Goal: Information Seeking & Learning: Compare options

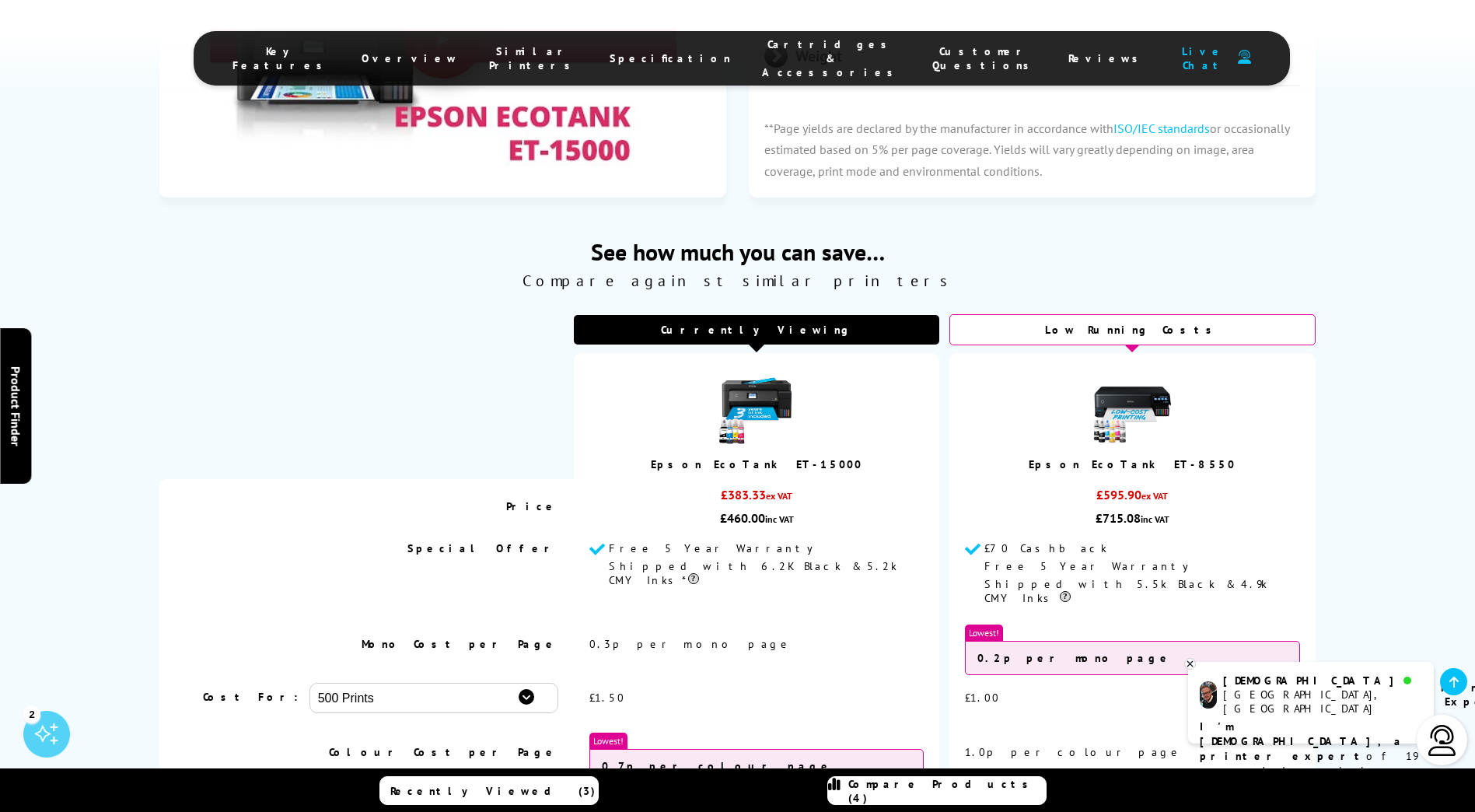
scroll to position [3732, 0]
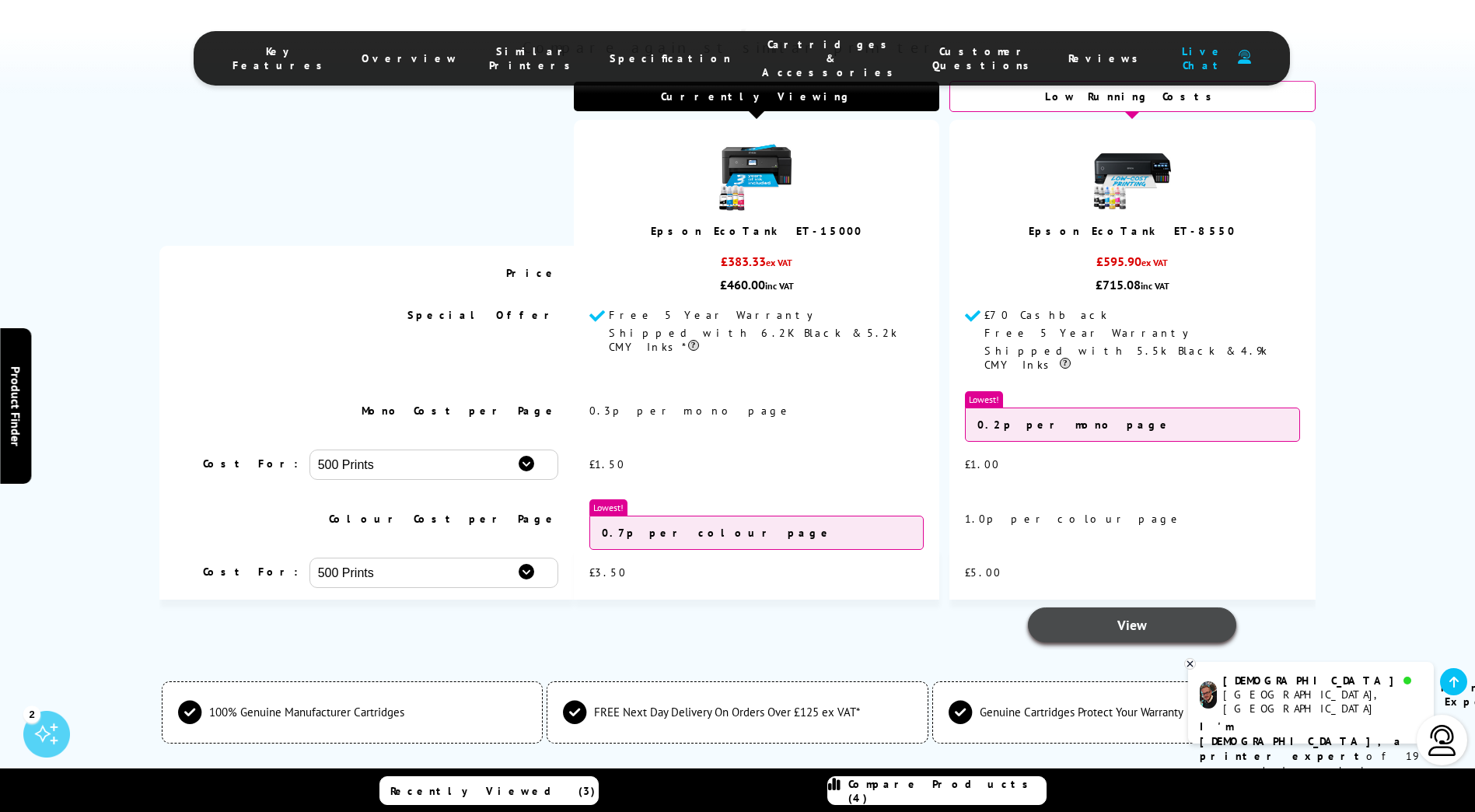
click at [1130, 616] on span "View" at bounding box center [1132, 625] width 29 height 18
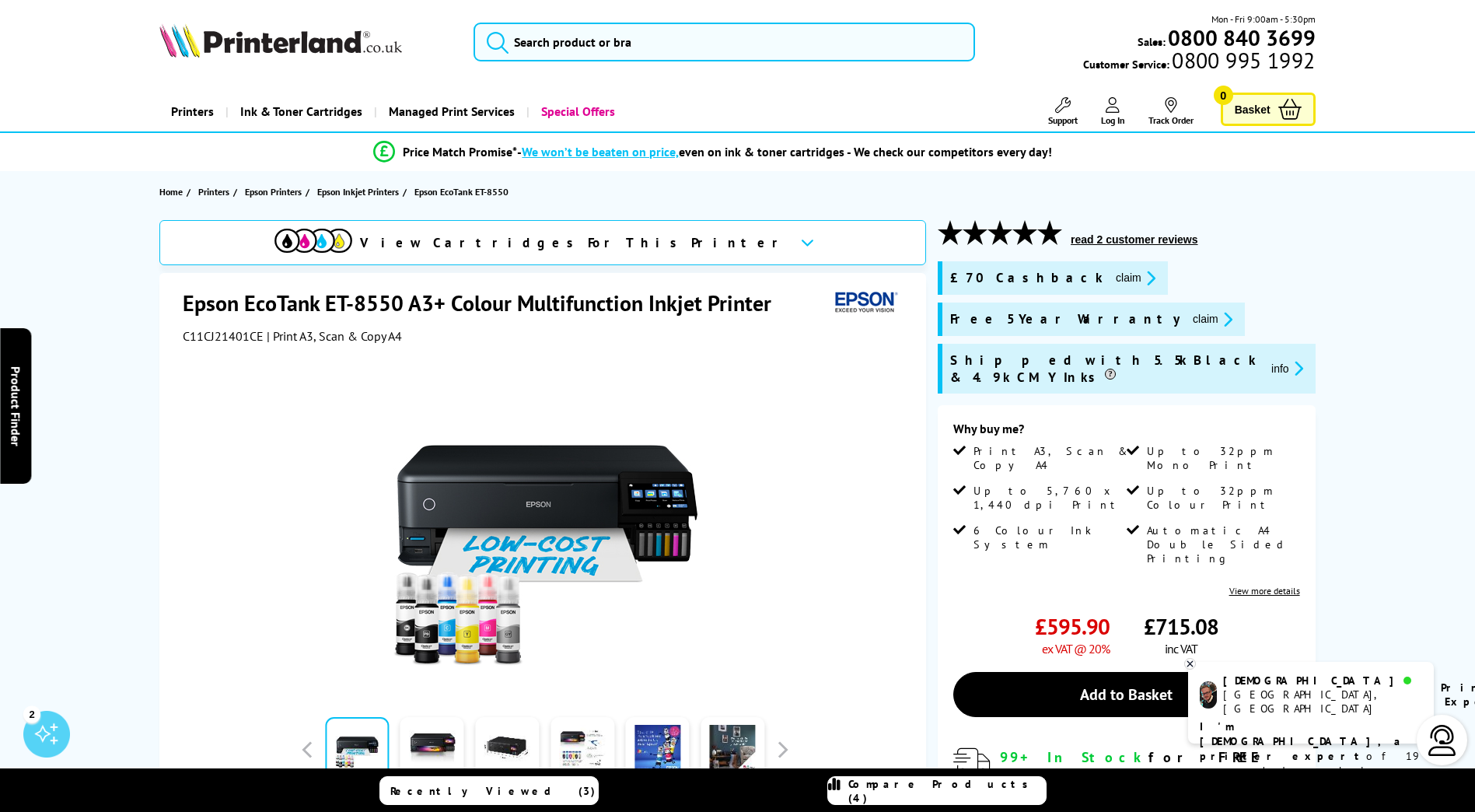
click at [490, 798] on link "Recently Viewed (3)" at bounding box center [489, 790] width 219 height 29
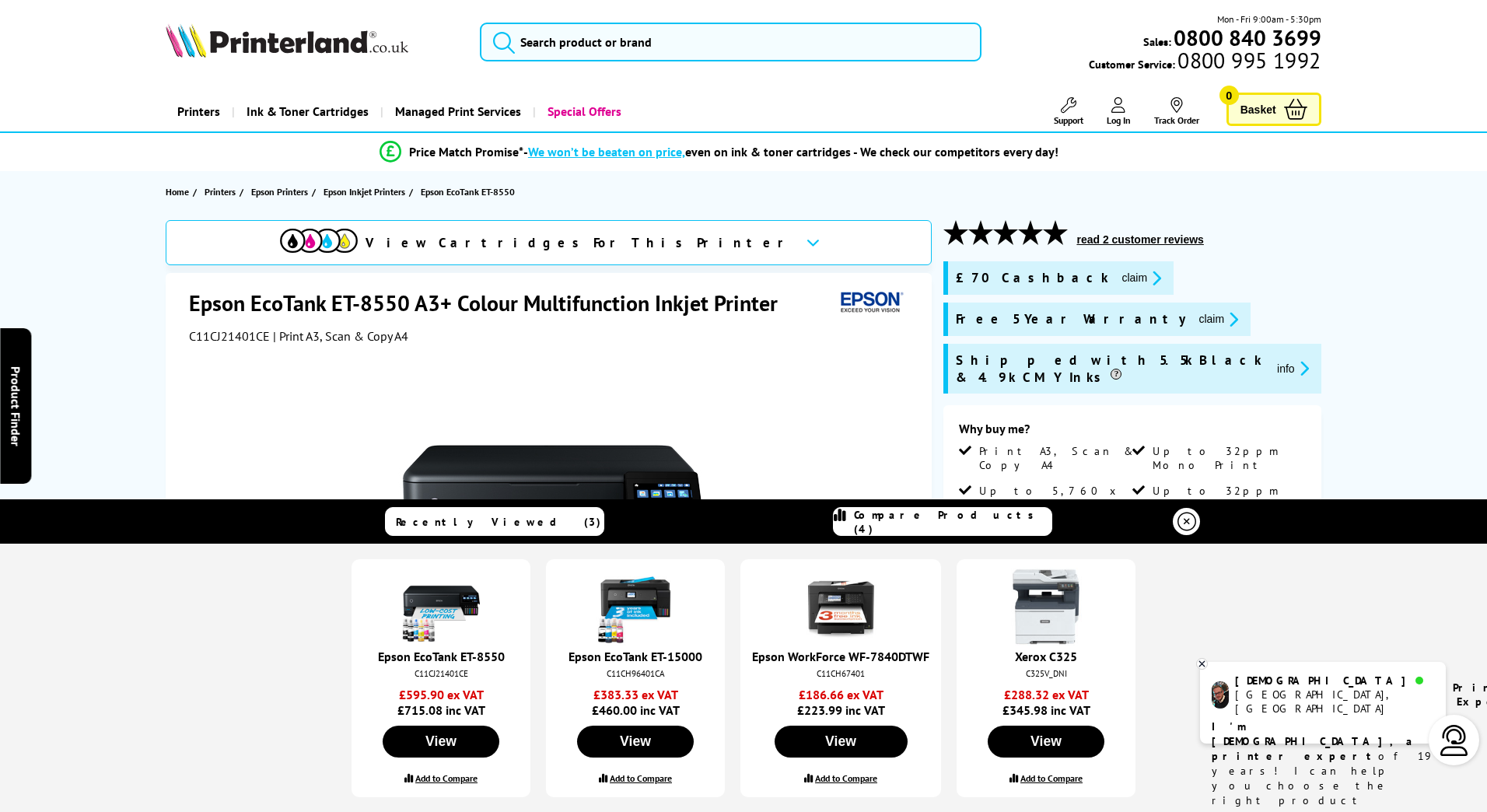
click at [454, 773] on label "Add to Compare" at bounding box center [447, 777] width 62 height 11
click at [0, 0] on input "Add to Compare" at bounding box center [0, 0] width 0 height 0
click at [1187, 512] on icon at bounding box center [1186, 522] width 19 height 19
